Goal: Transaction & Acquisition: Purchase product/service

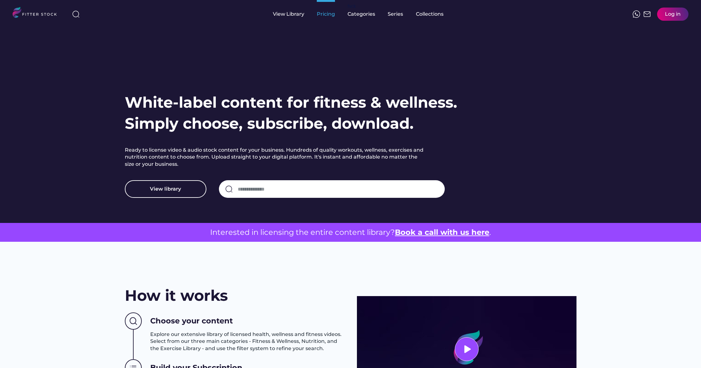
click at [323, 16] on div "Pricing" at bounding box center [326, 14] width 18 height 7
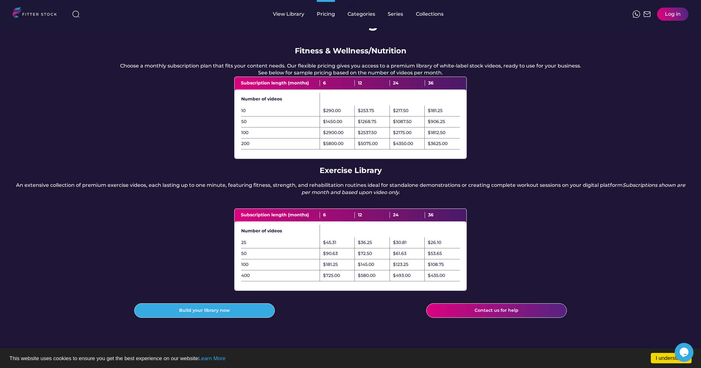
scroll to position [39, 0]
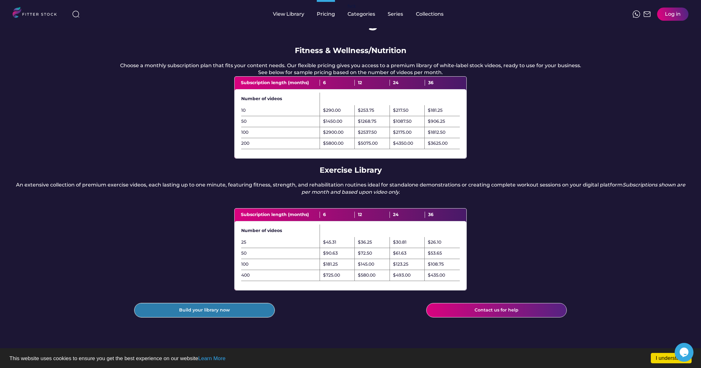
click at [201, 317] on button "Build your library now" at bounding box center [204, 310] width 141 height 14
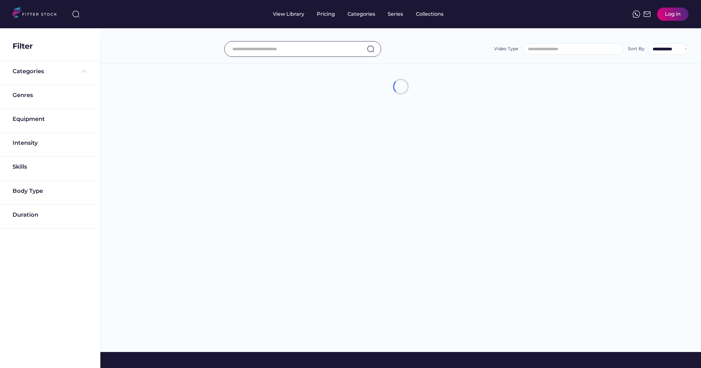
select select
select select "**********"
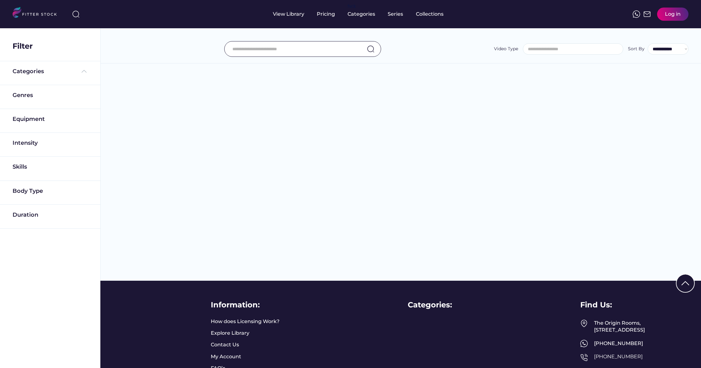
scroll to position [79, 0]
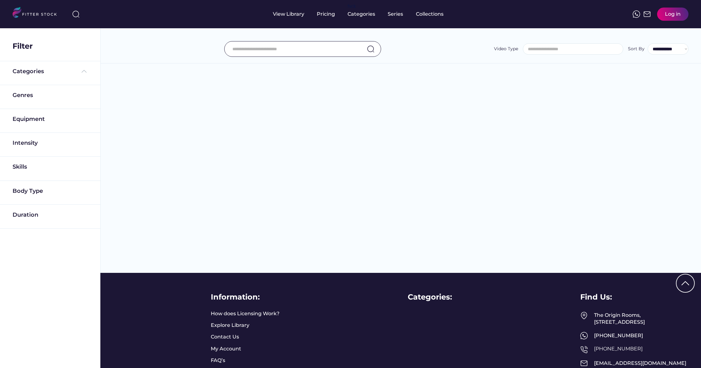
select select "**********"
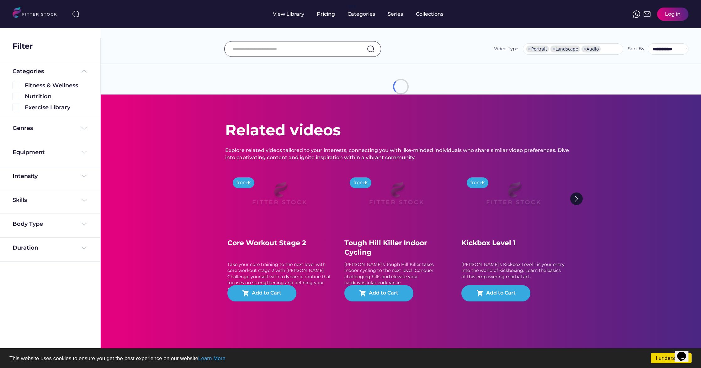
scroll to position [0, 0]
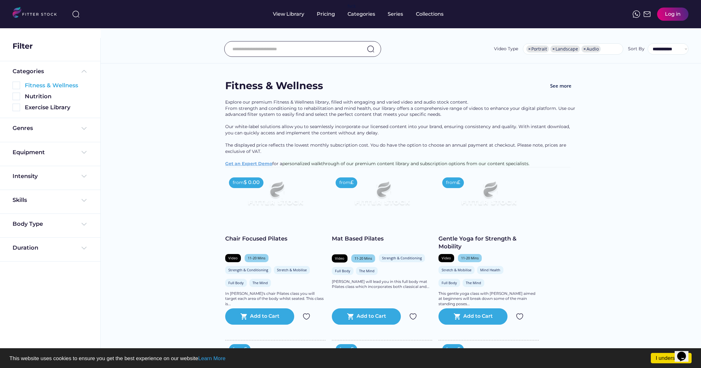
click at [16, 84] on img at bounding box center [17, 86] width 8 height 8
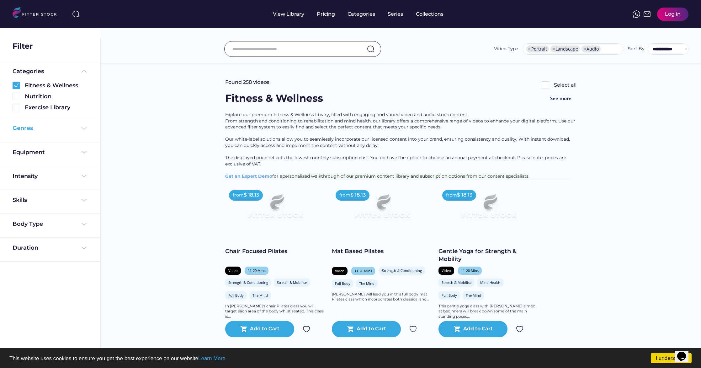
click at [80, 129] on img at bounding box center [84, 129] width 8 height 8
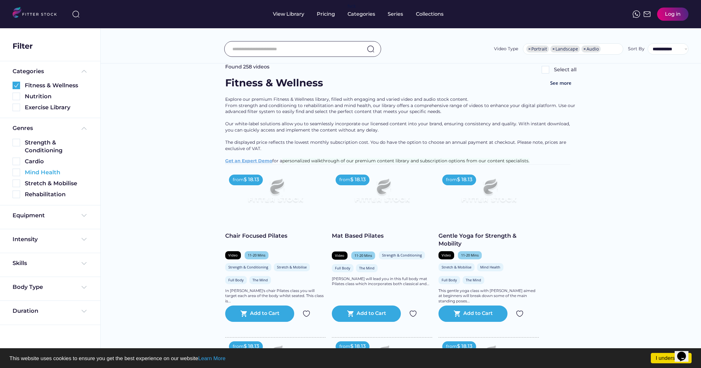
scroll to position [30, 0]
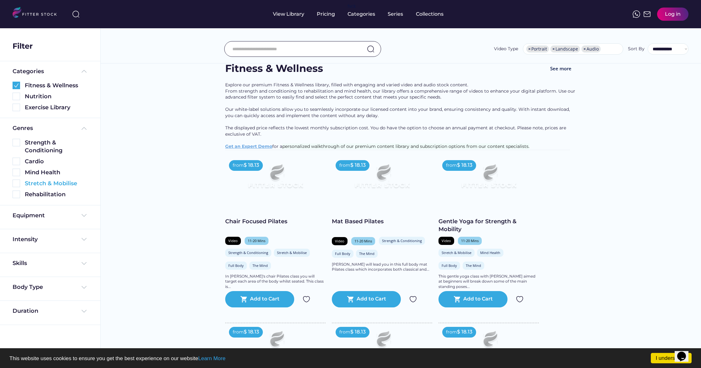
click at [19, 185] on img at bounding box center [17, 183] width 8 height 8
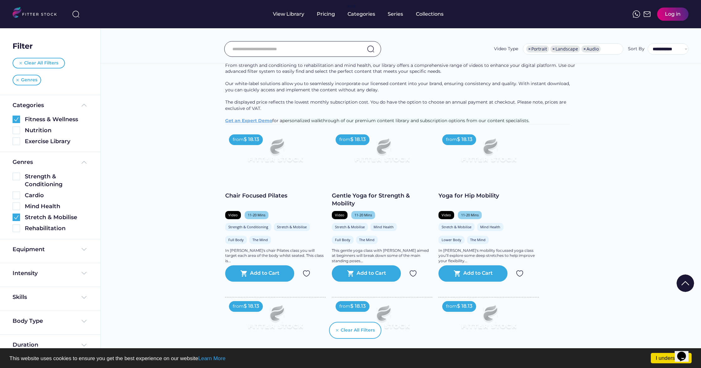
scroll to position [56, 0]
click at [359, 217] on div "11-20 Mins" at bounding box center [364, 214] width 18 height 5
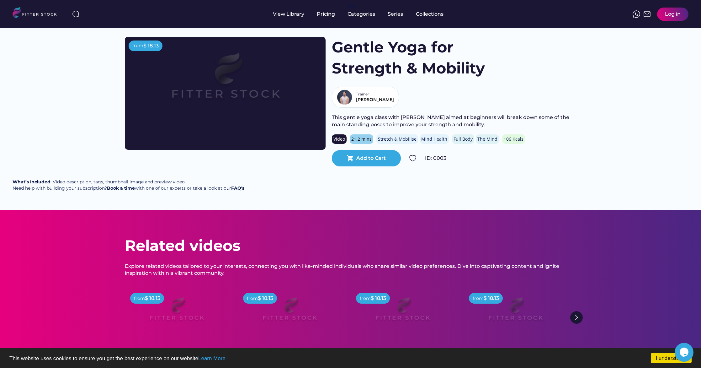
scroll to position [13, 0]
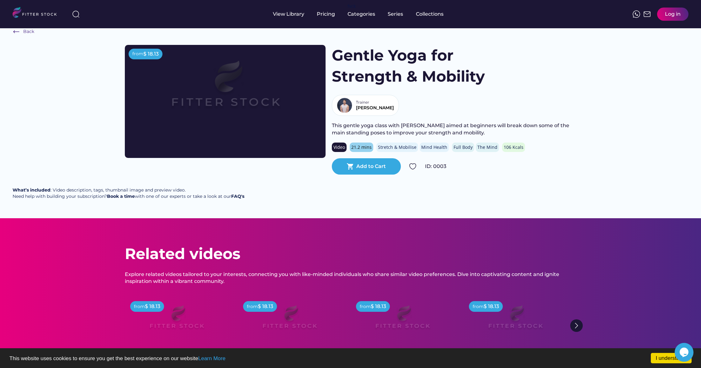
click at [388, 144] on div "Stretch & Mobilise" at bounding box center [397, 147] width 39 height 6
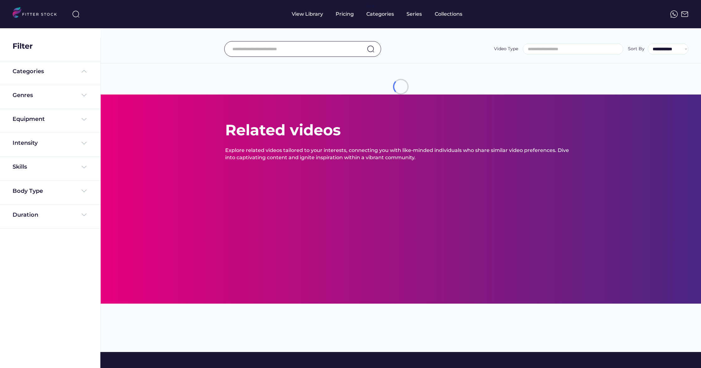
select select
select select "**********"
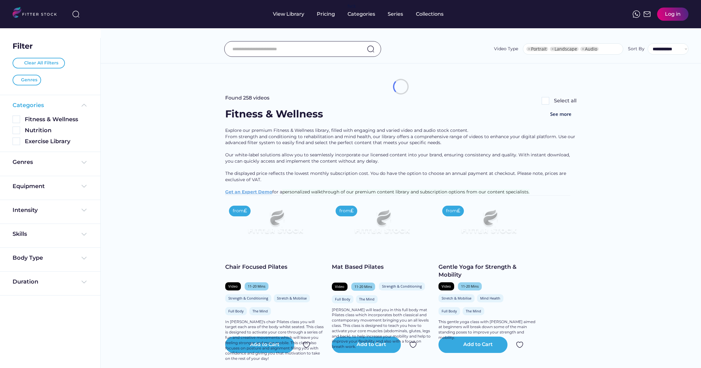
select select "**********"
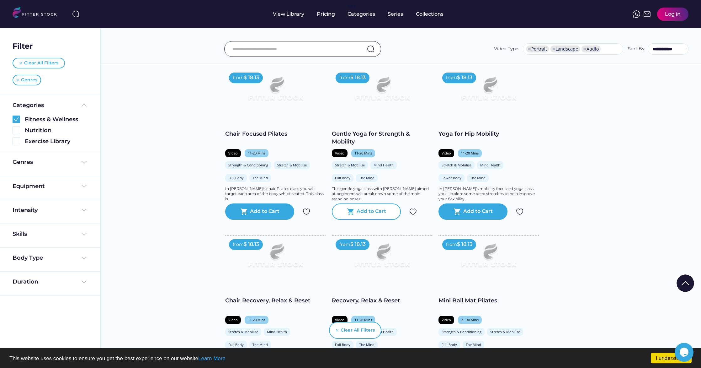
scroll to position [113, 0]
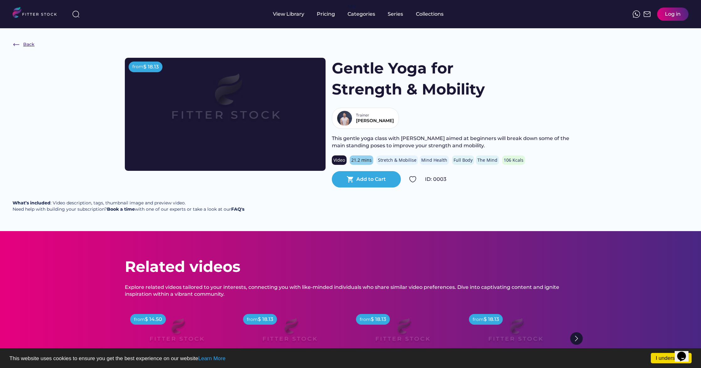
click at [24, 45] on div "Back" at bounding box center [28, 44] width 11 height 6
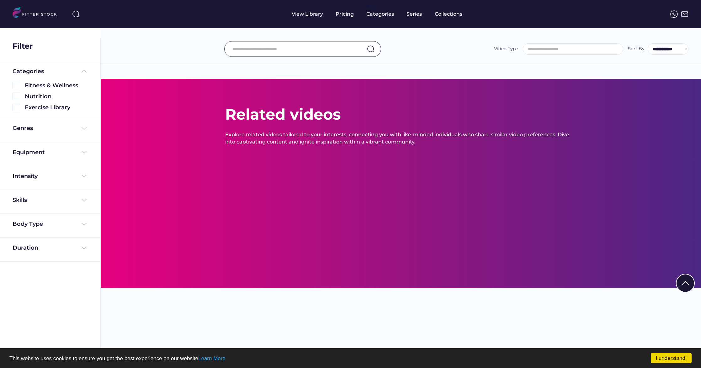
select select
select select "**********"
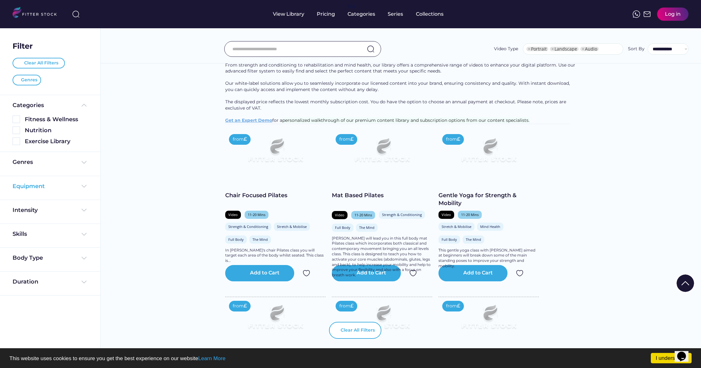
select select "**********"
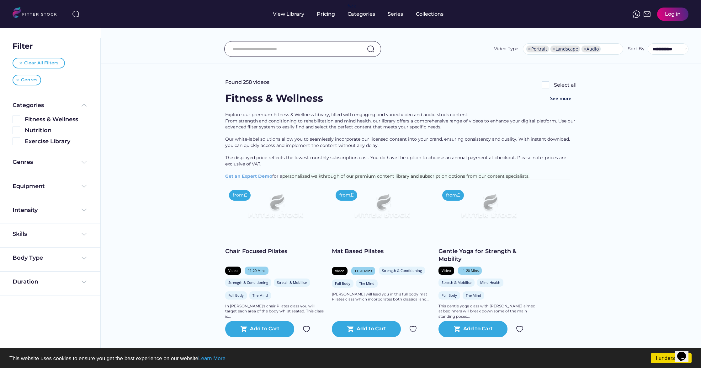
scroll to position [11, 0]
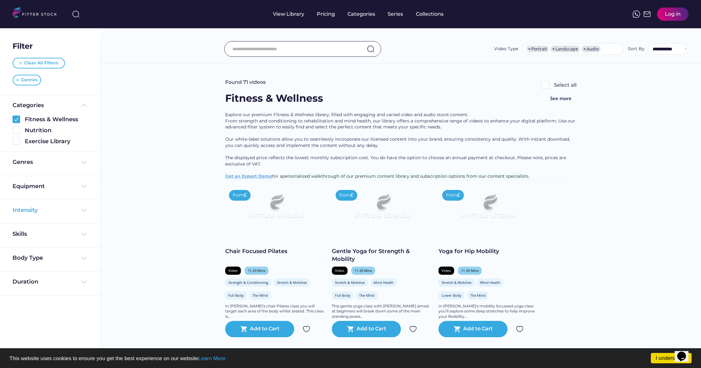
click at [82, 210] on img at bounding box center [84, 210] width 8 height 8
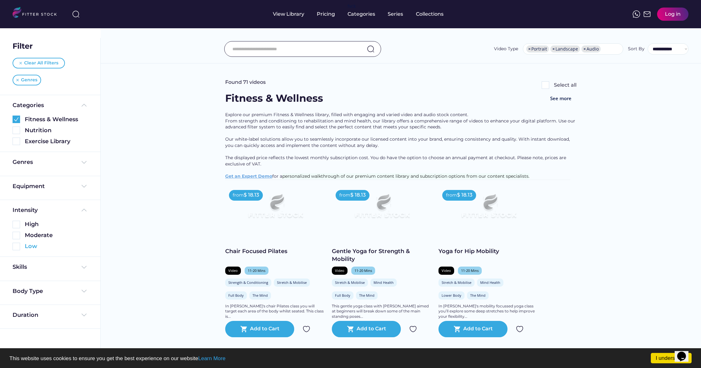
click at [16, 247] on img at bounding box center [17, 247] width 8 height 8
click at [73, 190] on div "Equipment" at bounding box center [50, 187] width 75 height 11
click at [81, 188] on img at bounding box center [84, 186] width 8 height 8
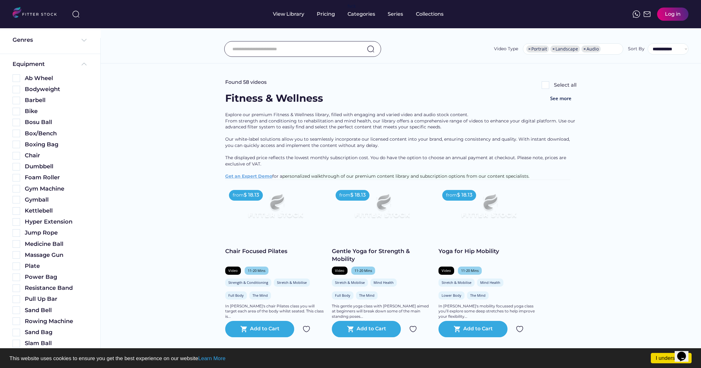
scroll to position [70, 0]
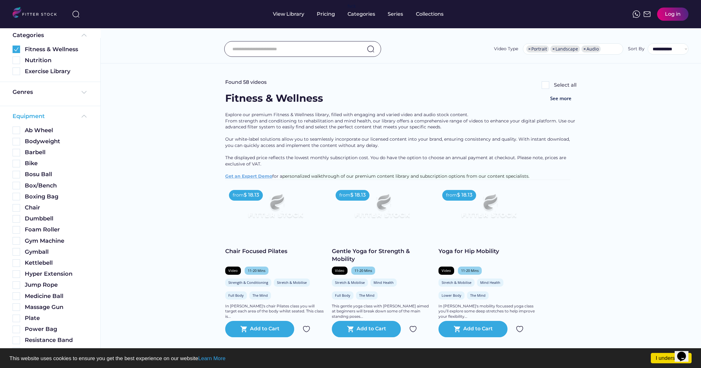
click at [80, 118] on img at bounding box center [84, 116] width 8 height 8
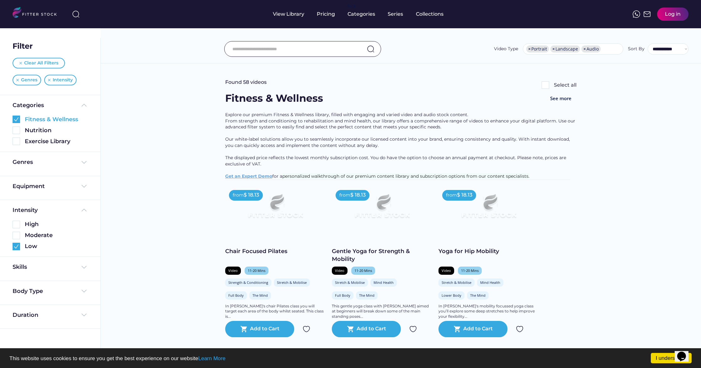
scroll to position [0, 0]
click at [83, 270] on img at bounding box center [84, 267] width 8 height 8
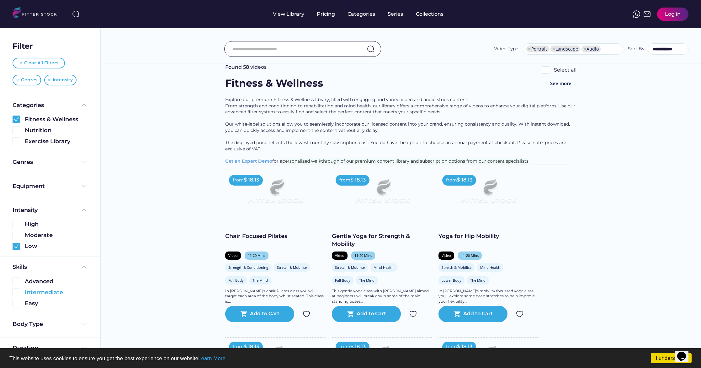
scroll to position [19, 0]
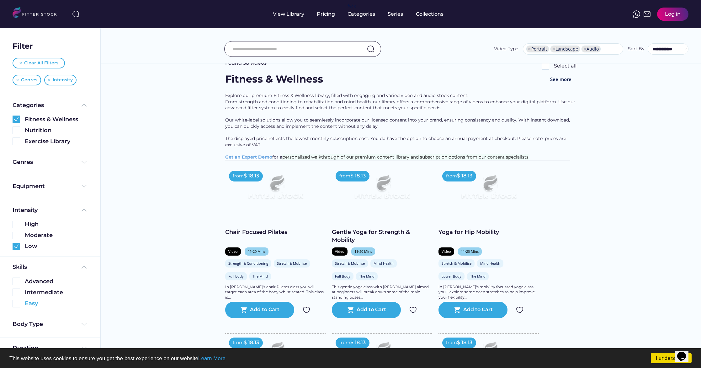
click at [18, 302] on img at bounding box center [17, 304] width 8 height 8
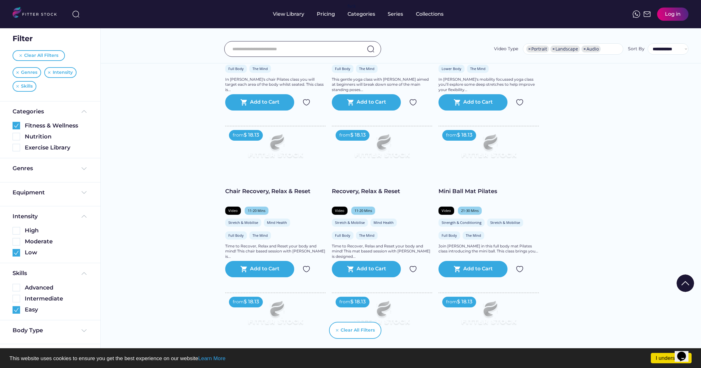
scroll to position [232, 0]
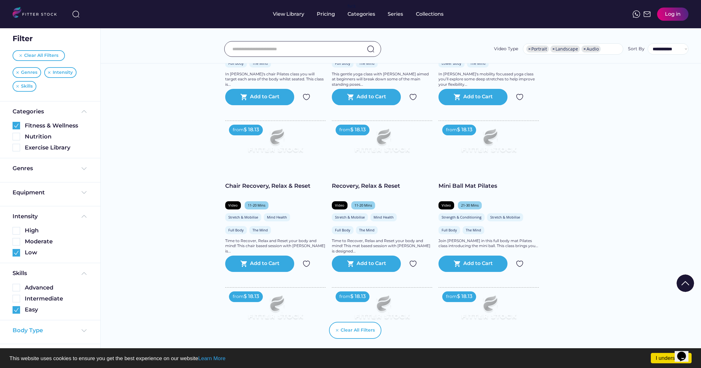
click at [80, 328] on img at bounding box center [84, 331] width 8 height 8
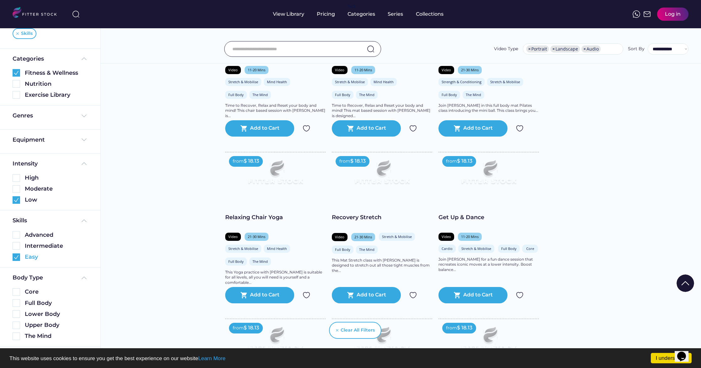
scroll to position [63, 0]
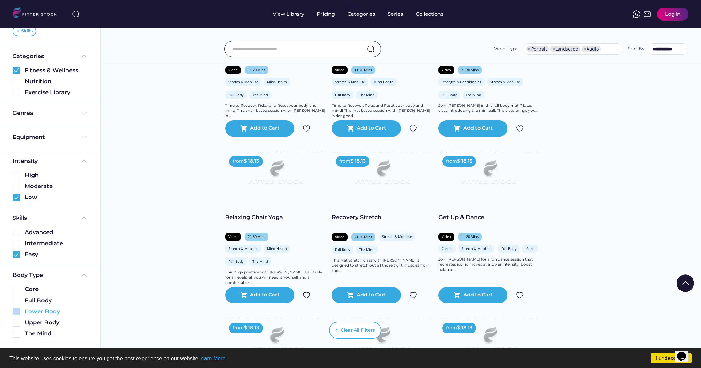
drag, startPoint x: 67, startPoint y: 304, endPoint x: 70, endPoint y: 295, distance: 8.9
click at [68, 298] on div "Core Full Body Lower Body Upper Body The Mind" at bounding box center [50, 309] width 75 height 55
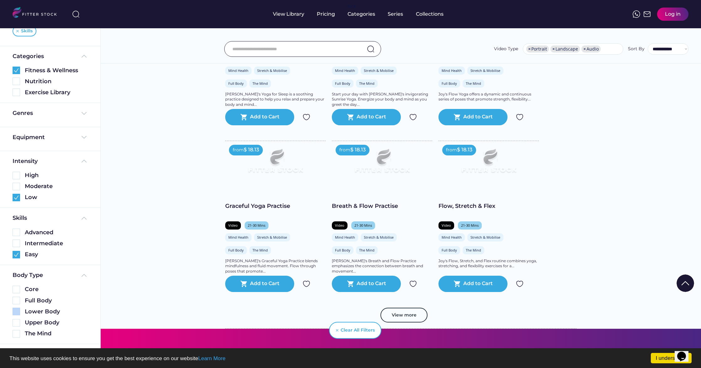
scroll to position [1049, 0]
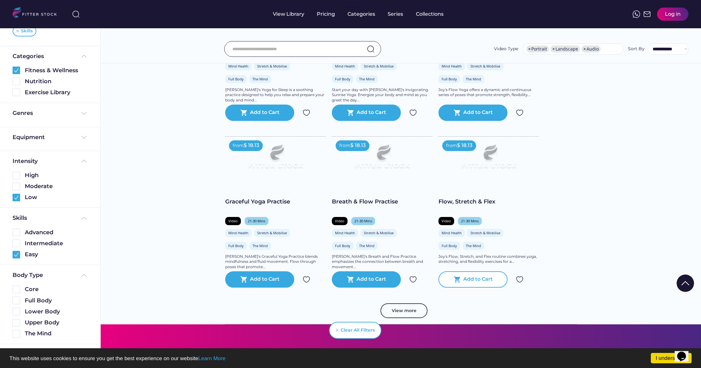
click at [478, 283] on div "Add to Cart" at bounding box center [477, 279] width 29 height 8
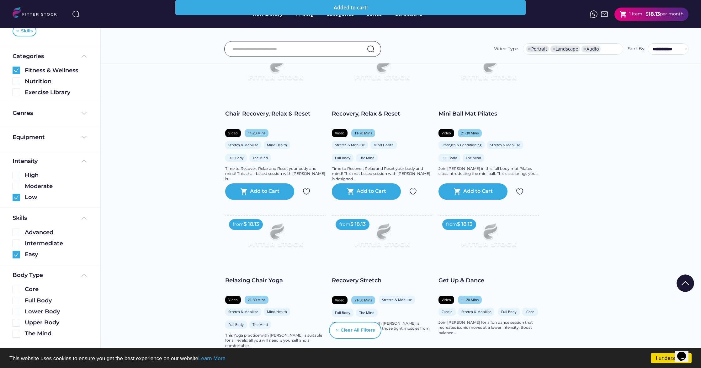
scroll to position [303, 0]
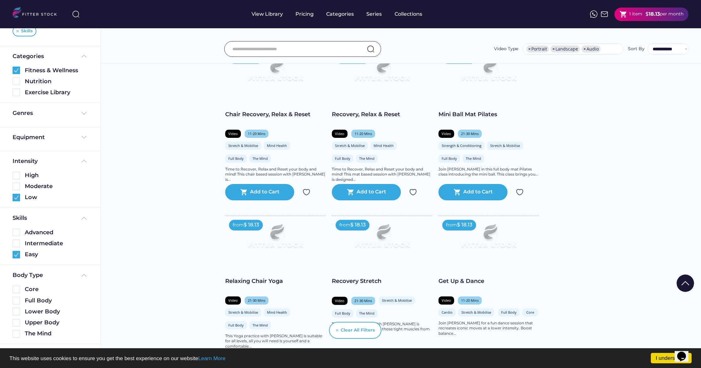
click at [642, 15] on div "shopping_cart 1 item $ 18.13 per month" at bounding box center [652, 14] width 74 height 13
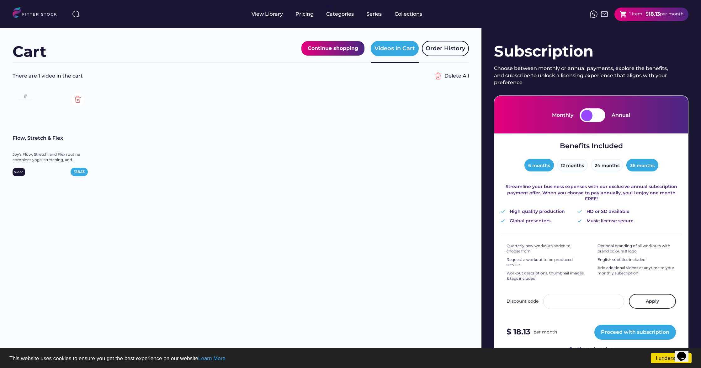
click at [542, 165] on button "6 months" at bounding box center [539, 165] width 29 height 13
click at [352, 47] on div "Continue shopping" at bounding box center [333, 48] width 51 height 8
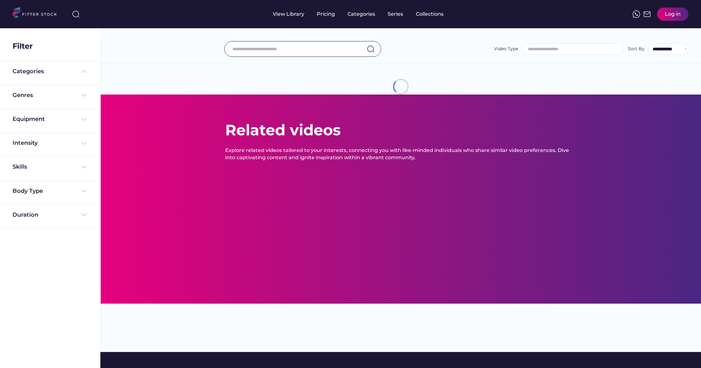
select select
select select "**********"
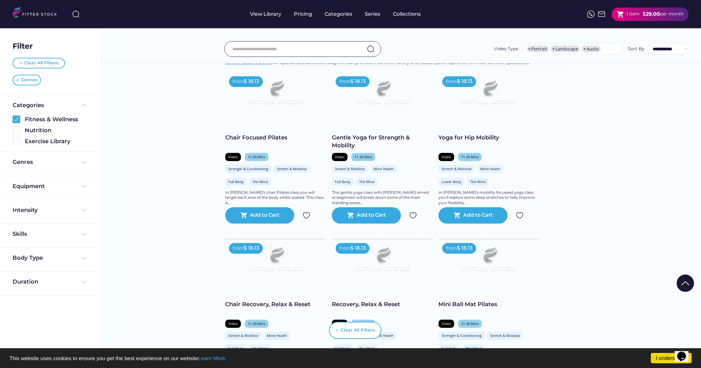
scroll to position [113, 0]
click at [363, 218] on div "Add to Cart" at bounding box center [371, 216] width 29 height 8
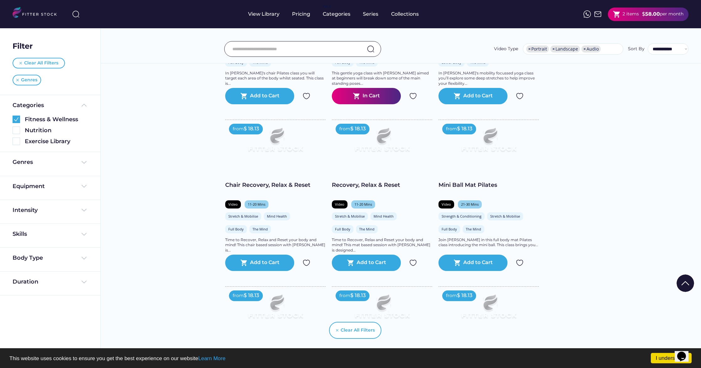
scroll to position [247, 0]
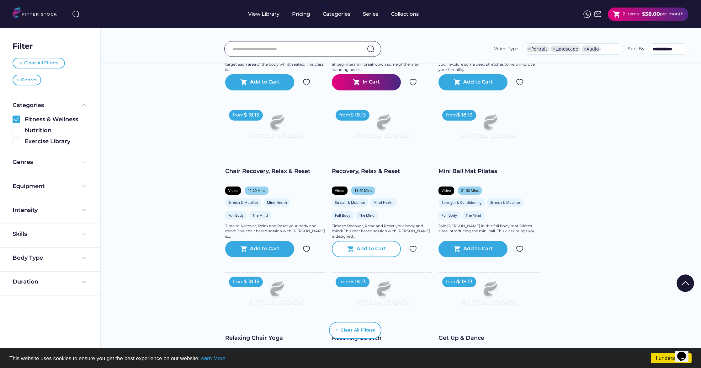
click at [372, 253] on div "Add to Cart" at bounding box center [371, 249] width 29 height 8
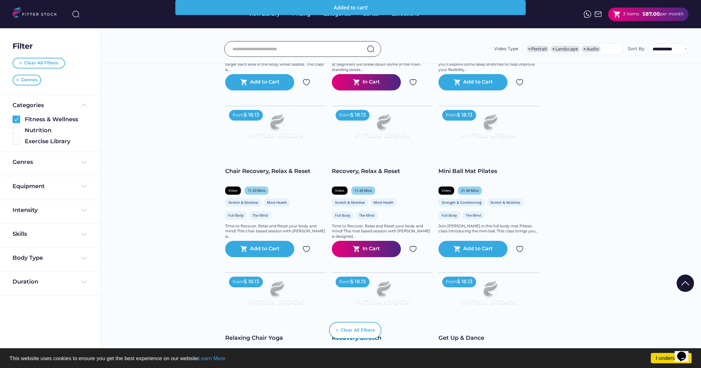
click at [636, 14] on div "3 items" at bounding box center [631, 14] width 16 height 6
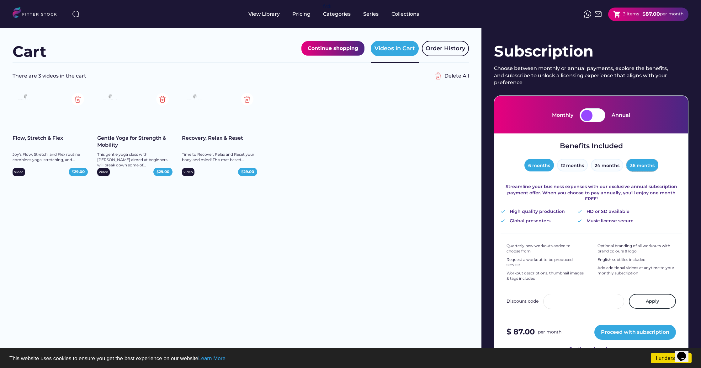
click at [631, 168] on button "36 months" at bounding box center [643, 165] width 32 height 13
click at [614, 166] on button "24 months" at bounding box center [607, 165] width 32 height 13
click at [633, 166] on button "36 months" at bounding box center [643, 165] width 32 height 13
click at [571, 165] on button "12 months" at bounding box center [572, 165] width 31 height 13
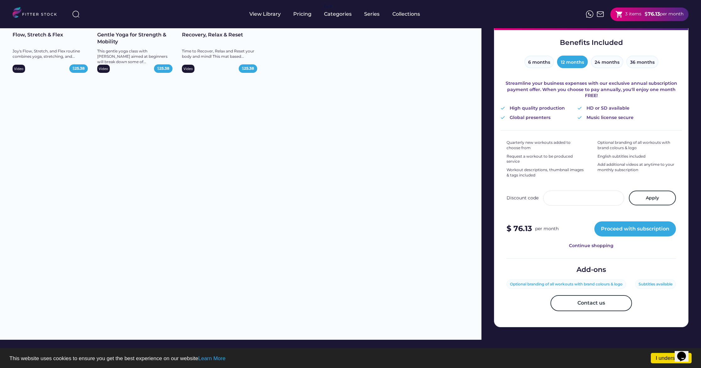
scroll to position [105, 0]
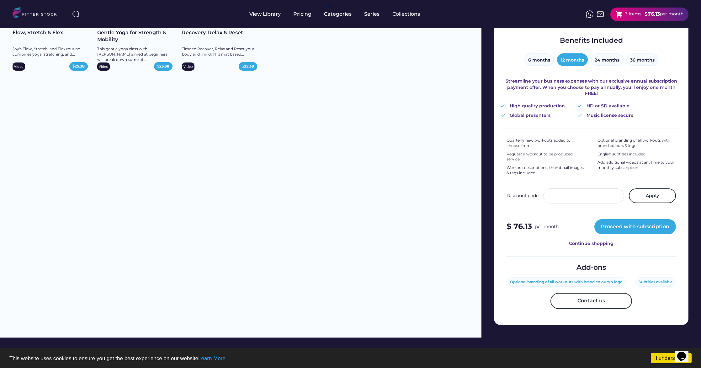
click at [566, 279] on div "Optional branding of all workouts with brand colours & logo" at bounding box center [566, 281] width 113 height 5
click at [574, 279] on div "Optional branding of all workouts with brand colours & logo" at bounding box center [566, 281] width 113 height 5
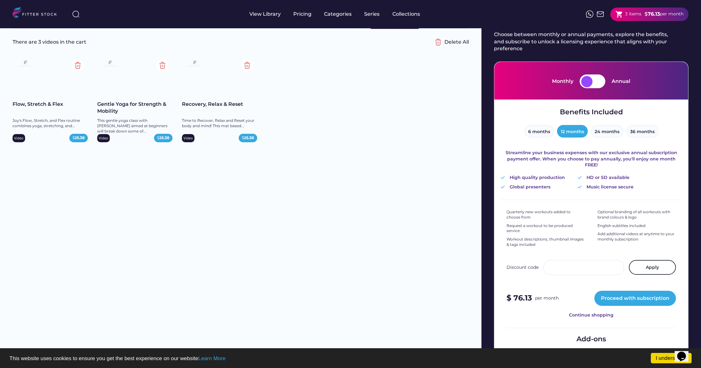
scroll to position [28, 0]
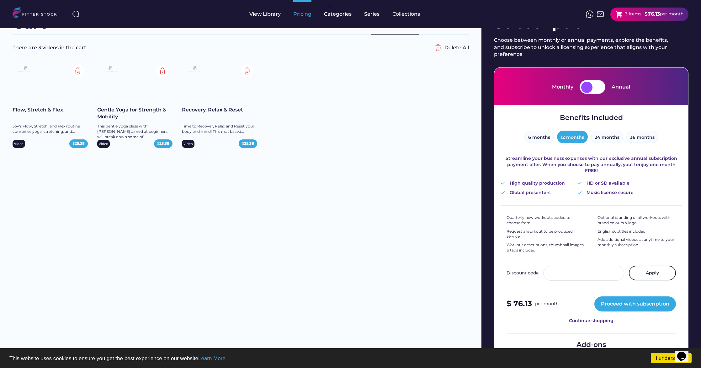
click at [299, 16] on div "Pricing" at bounding box center [302, 14] width 18 height 7
